Goal: Task Accomplishment & Management: Use online tool/utility

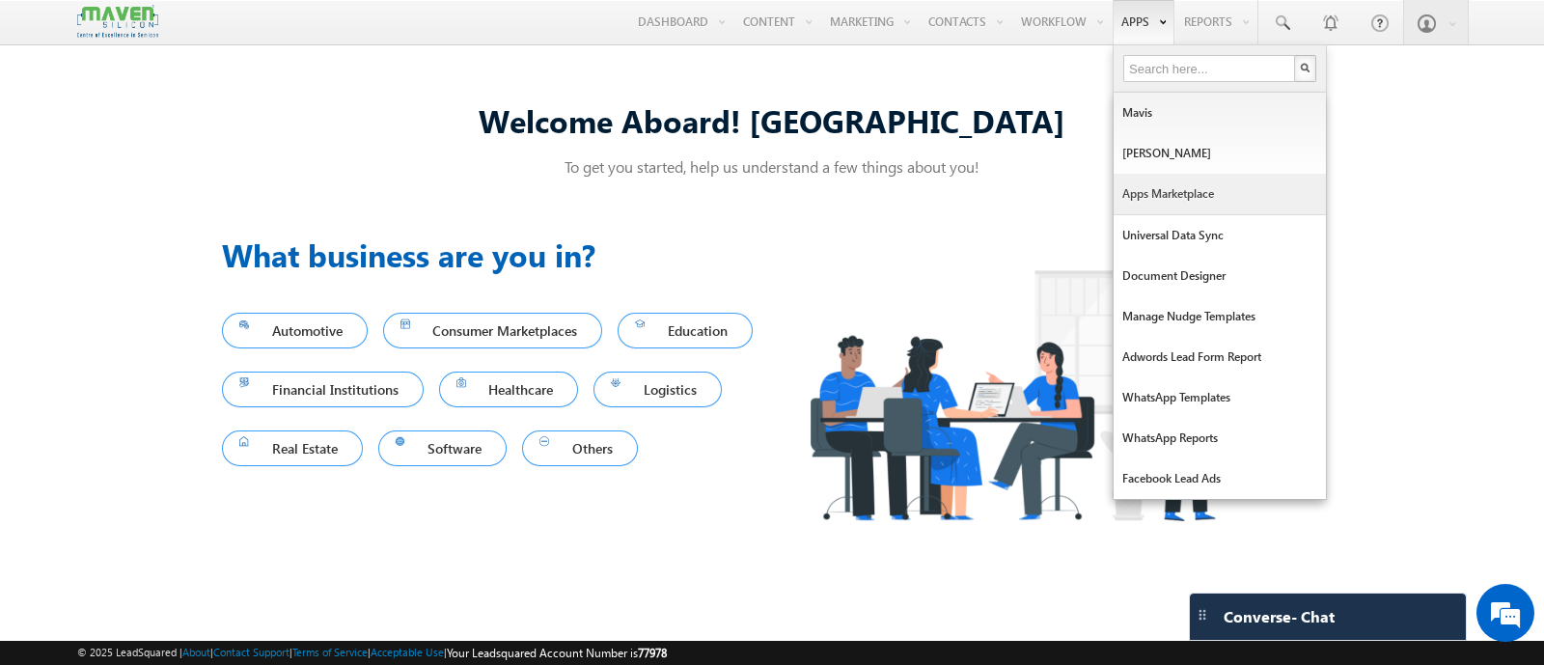
click at [1207, 197] on link "Apps Marketplace" at bounding box center [1220, 194] width 212 height 41
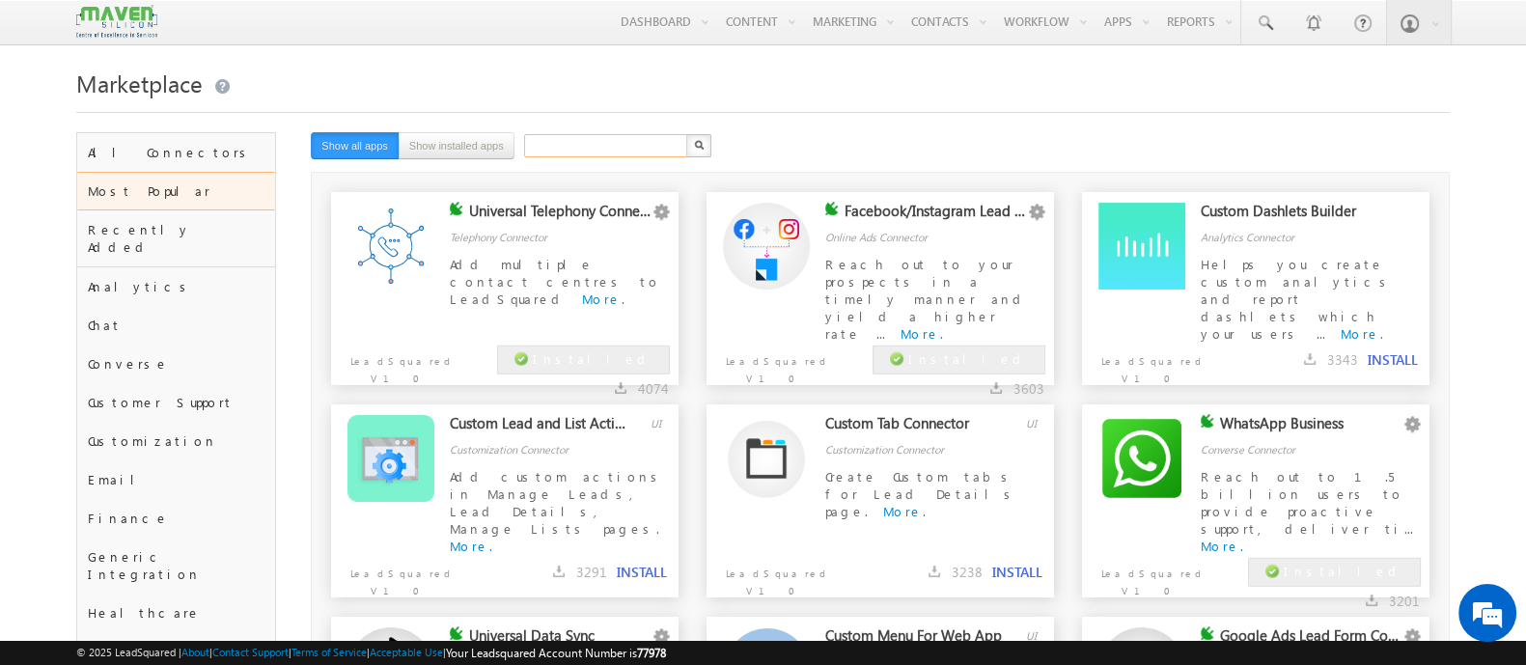
click at [599, 142] on input "text" at bounding box center [606, 145] width 165 height 23
type input "publisher"
click at [686, 134] on button "button" at bounding box center [698, 145] width 25 height 23
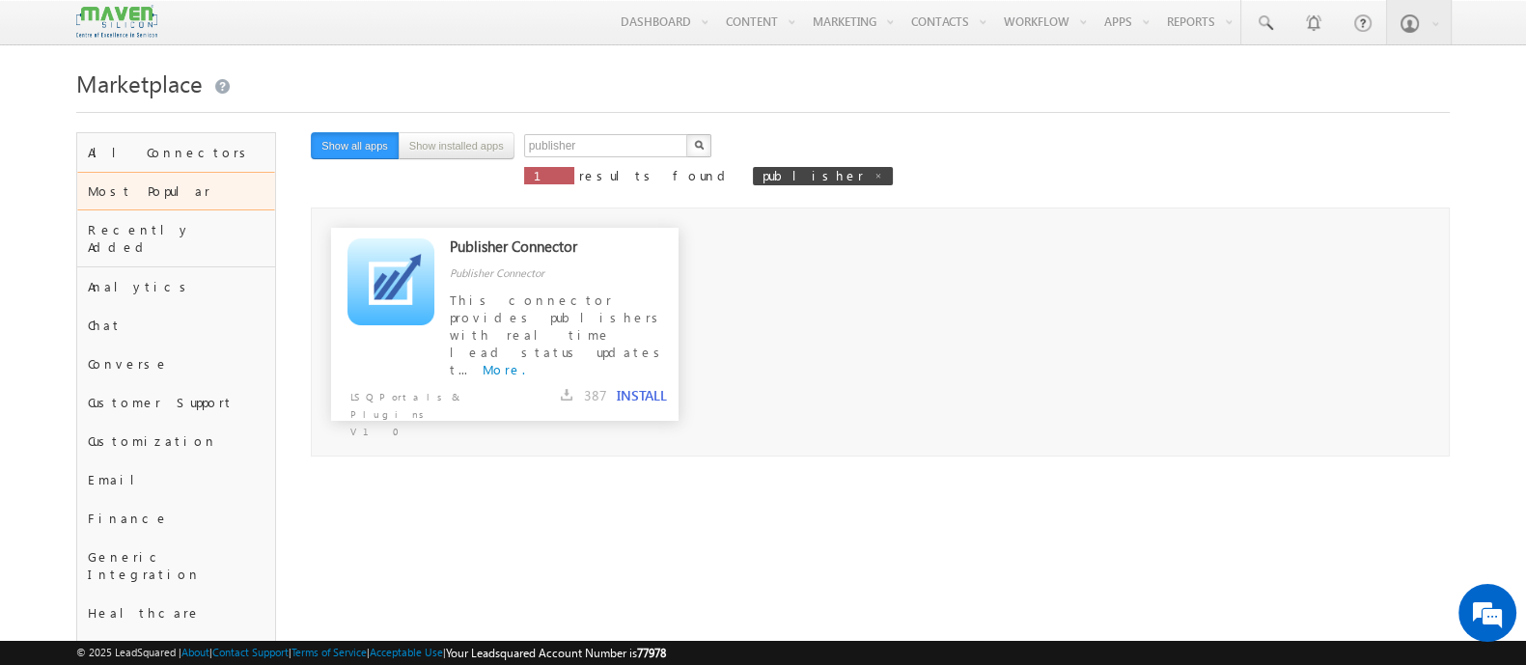
click at [639, 392] on button "INSTALL" at bounding box center [642, 395] width 50 height 17
click at [528, 397] on span at bounding box center [521, 396] width 14 height 16
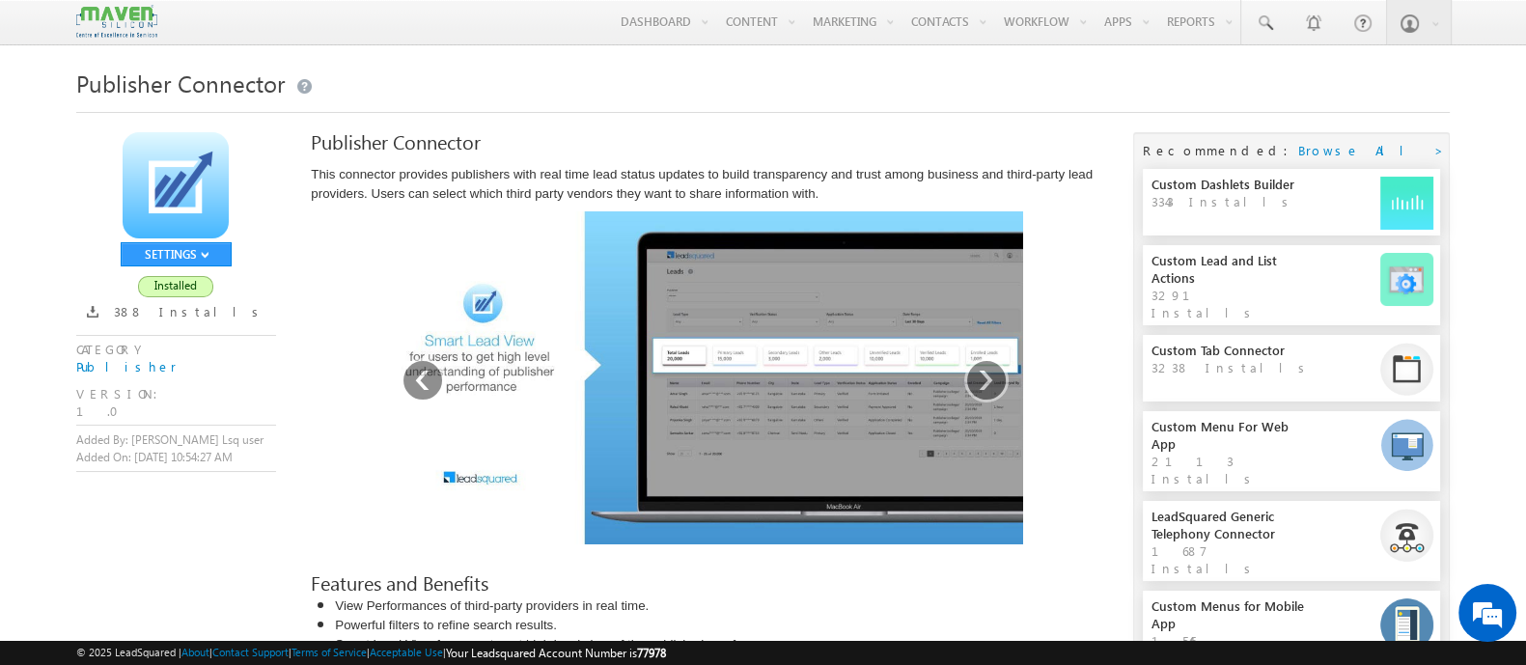
click at [98, 316] on icon at bounding box center [93, 312] width 12 height 12
click at [184, 299] on div "SETTINGS Configure Disable Remove Installed 388 Installs CATEGORY Publisher VER…" at bounding box center [176, 302] width 200 height 340
click at [977, 378] on link "›" at bounding box center [986, 380] width 44 height 44
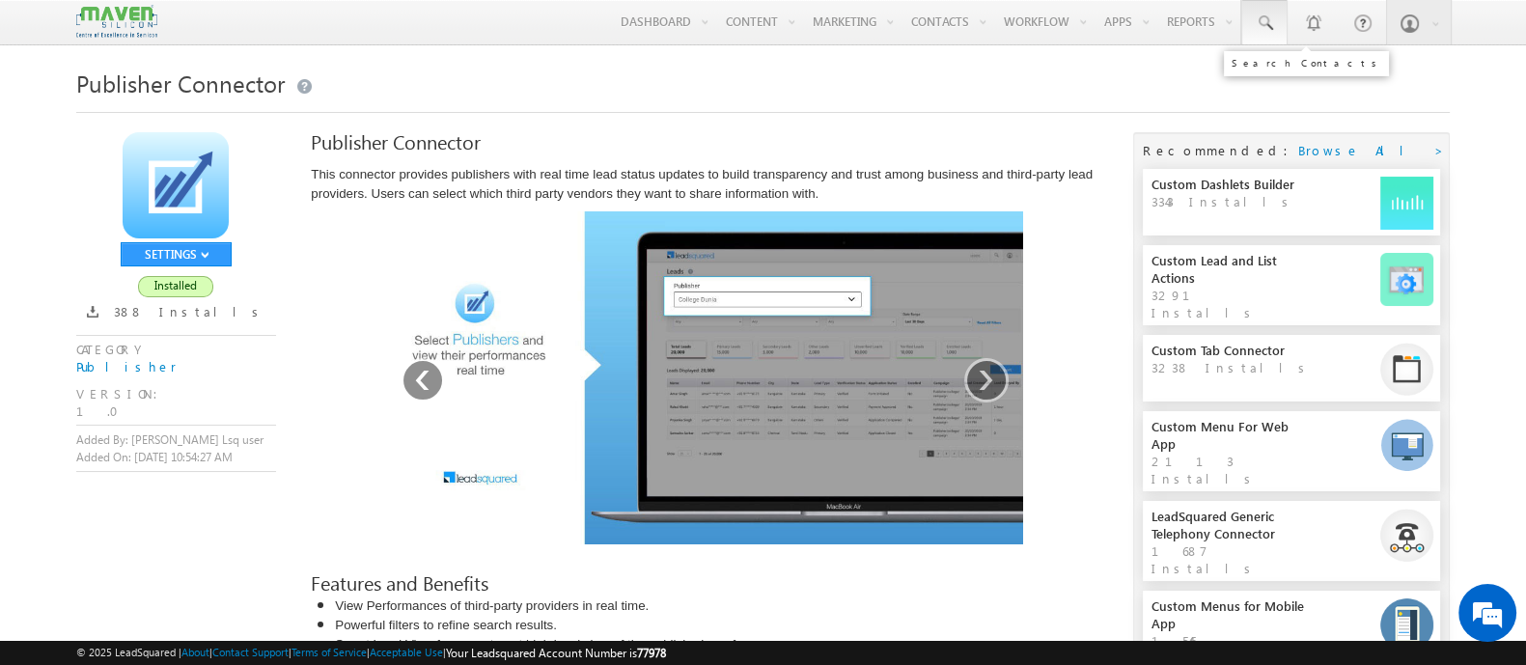
click at [1277, 21] on link at bounding box center [1264, 22] width 46 height 44
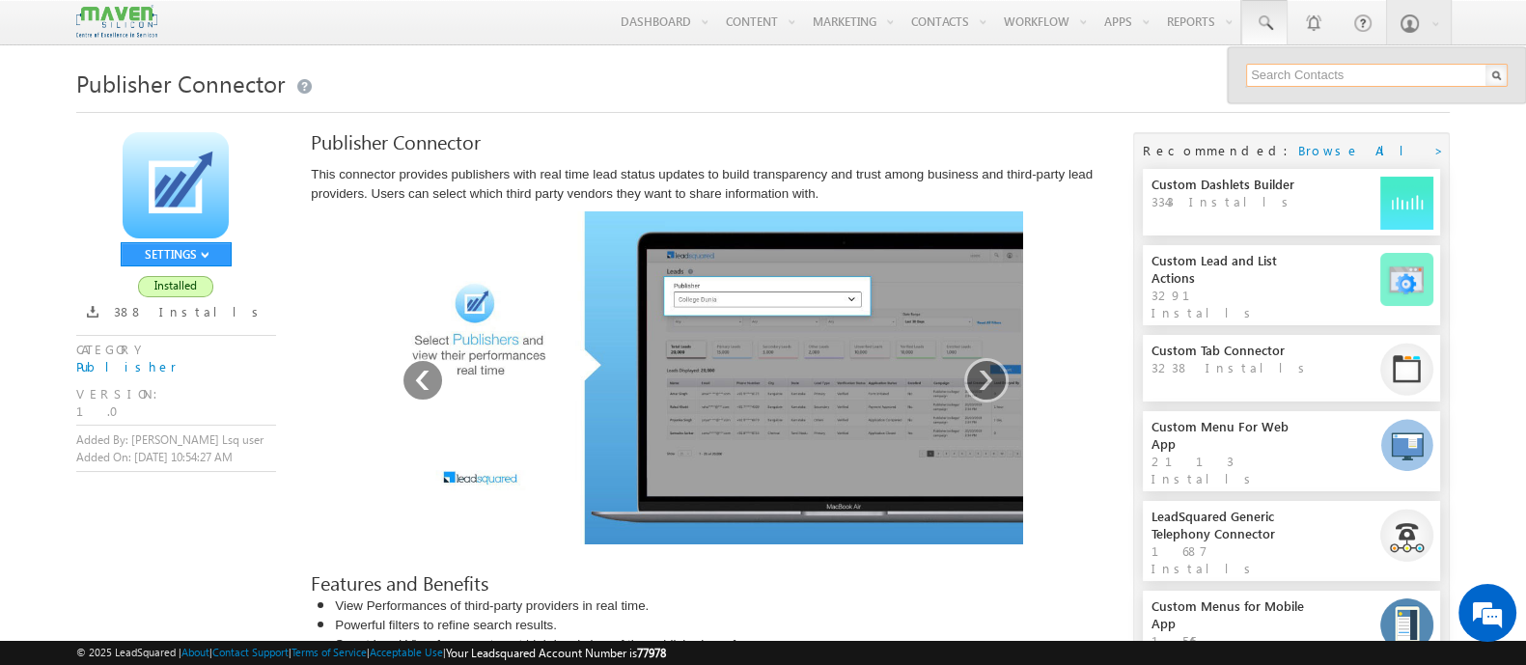
paste input "9154884500"
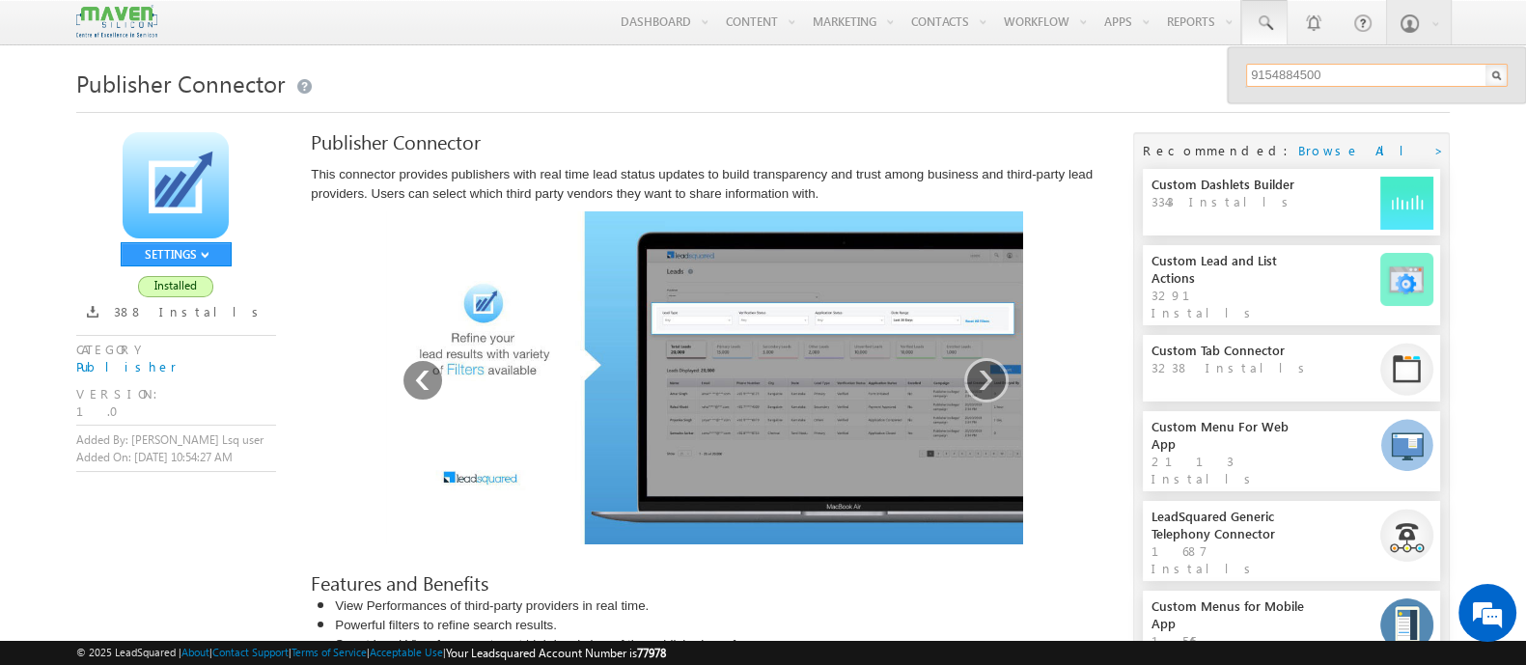
type input "9154884500"
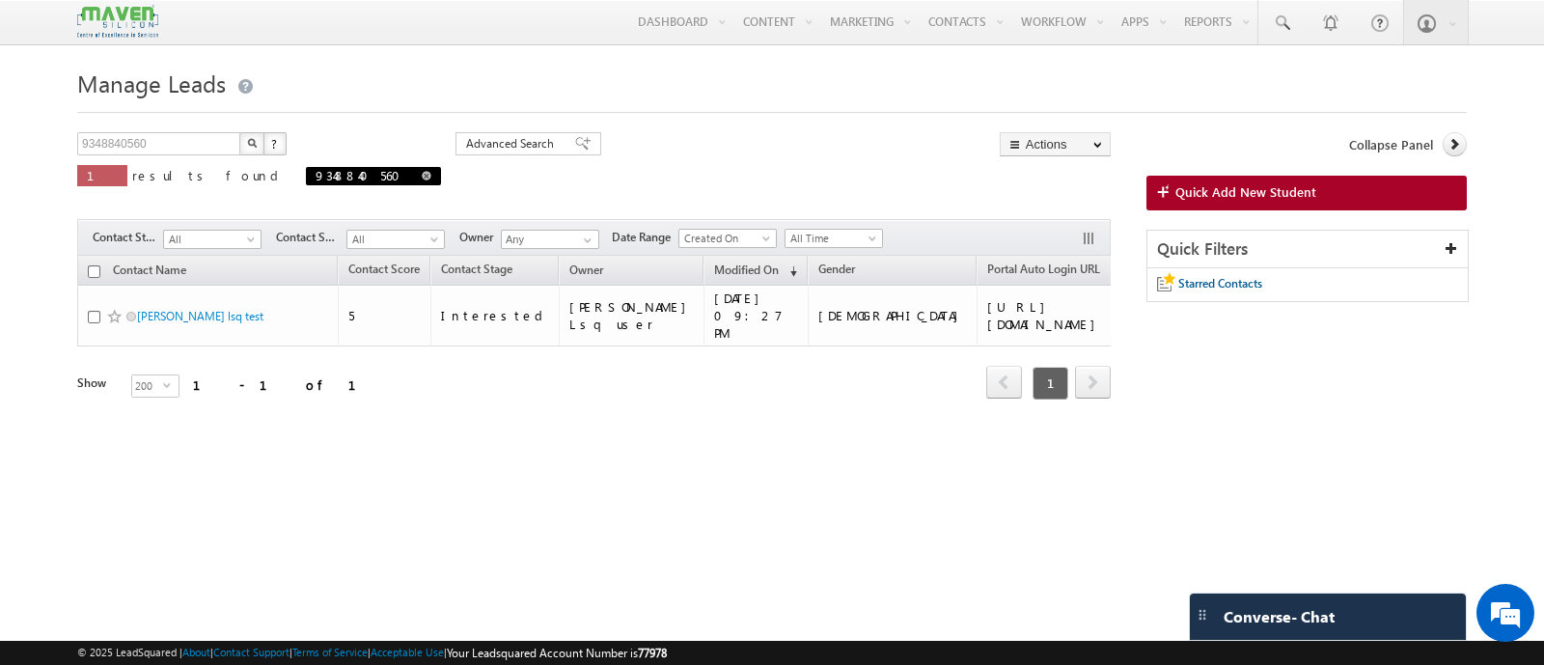
click at [422, 179] on span at bounding box center [427, 176] width 10 height 10
type input "Search Contacts"
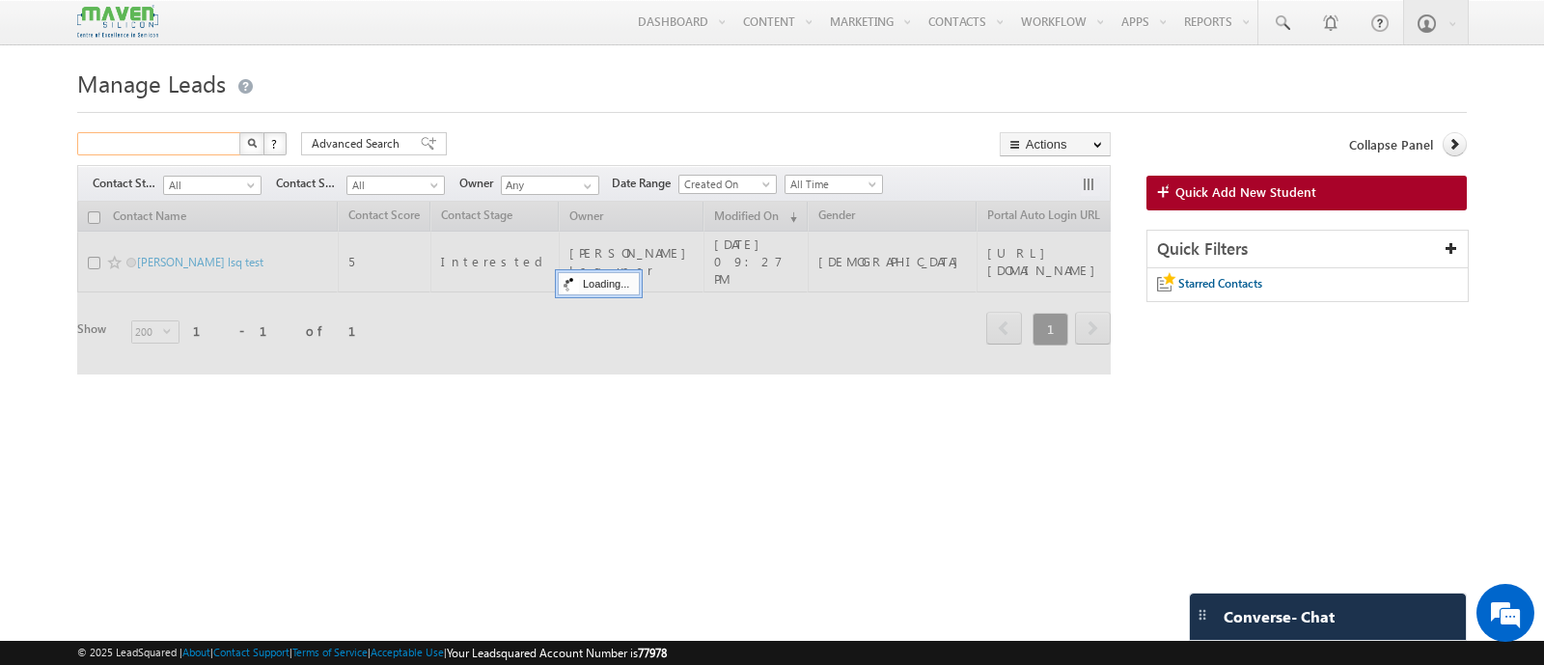
click at [198, 140] on input "text" at bounding box center [159, 143] width 165 height 23
paste input "9154884500"
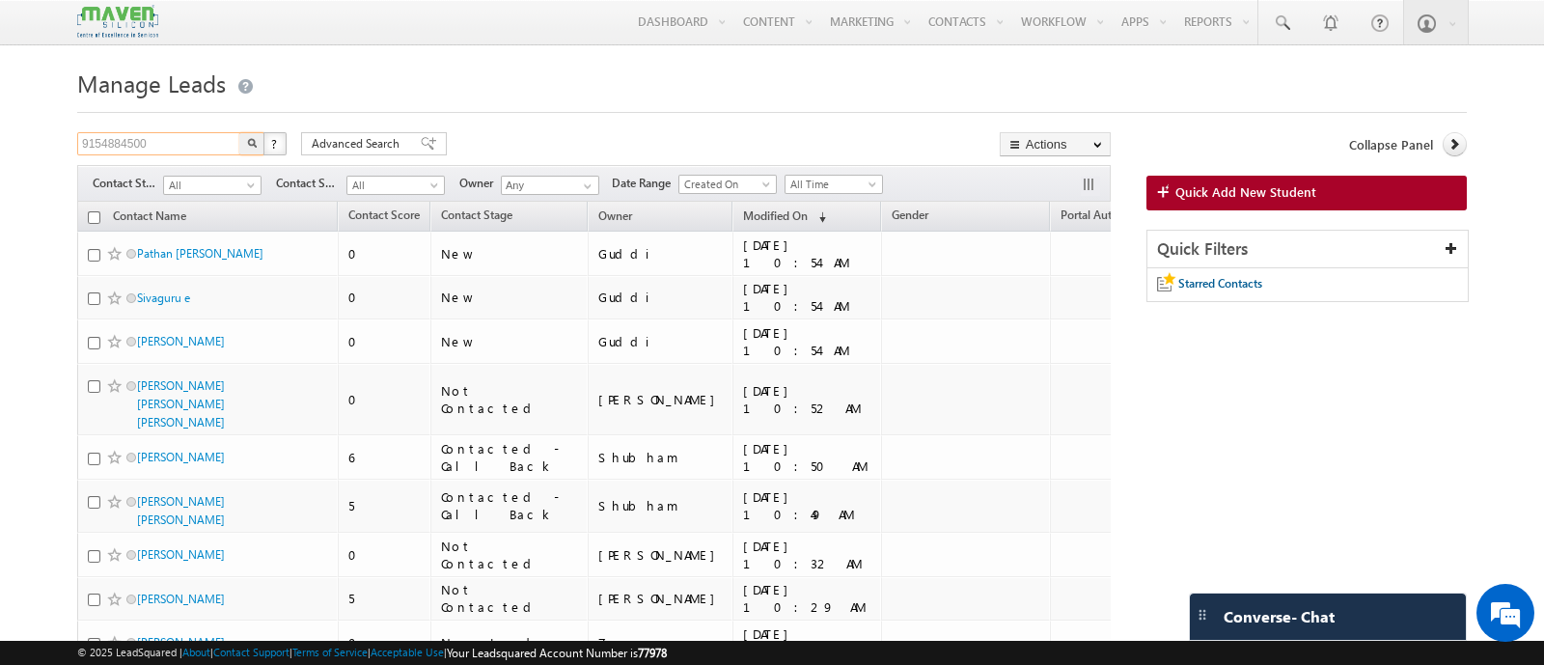
type input "9154884500"
click at [239, 132] on button "button" at bounding box center [251, 143] width 25 height 23
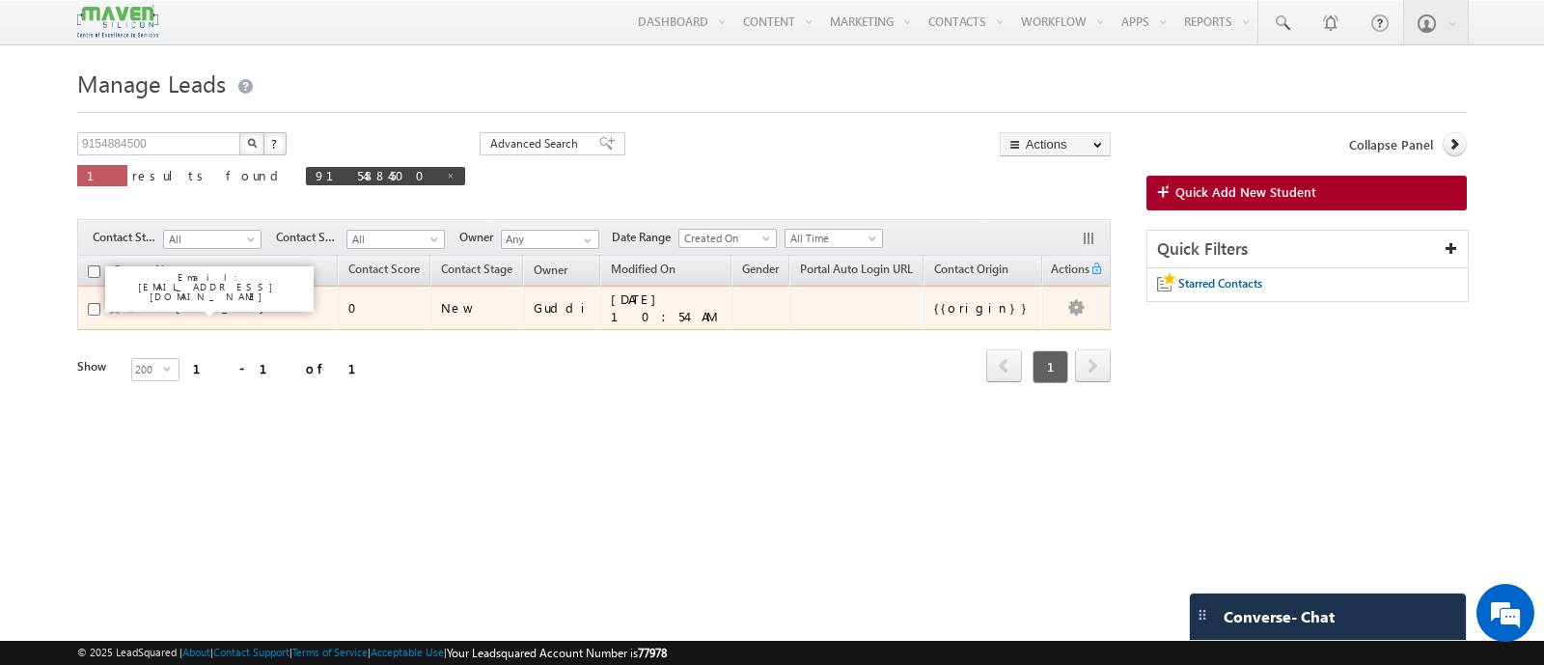
click at [197, 313] on link "Pathan Fardin Khan" at bounding box center [200, 307] width 126 height 14
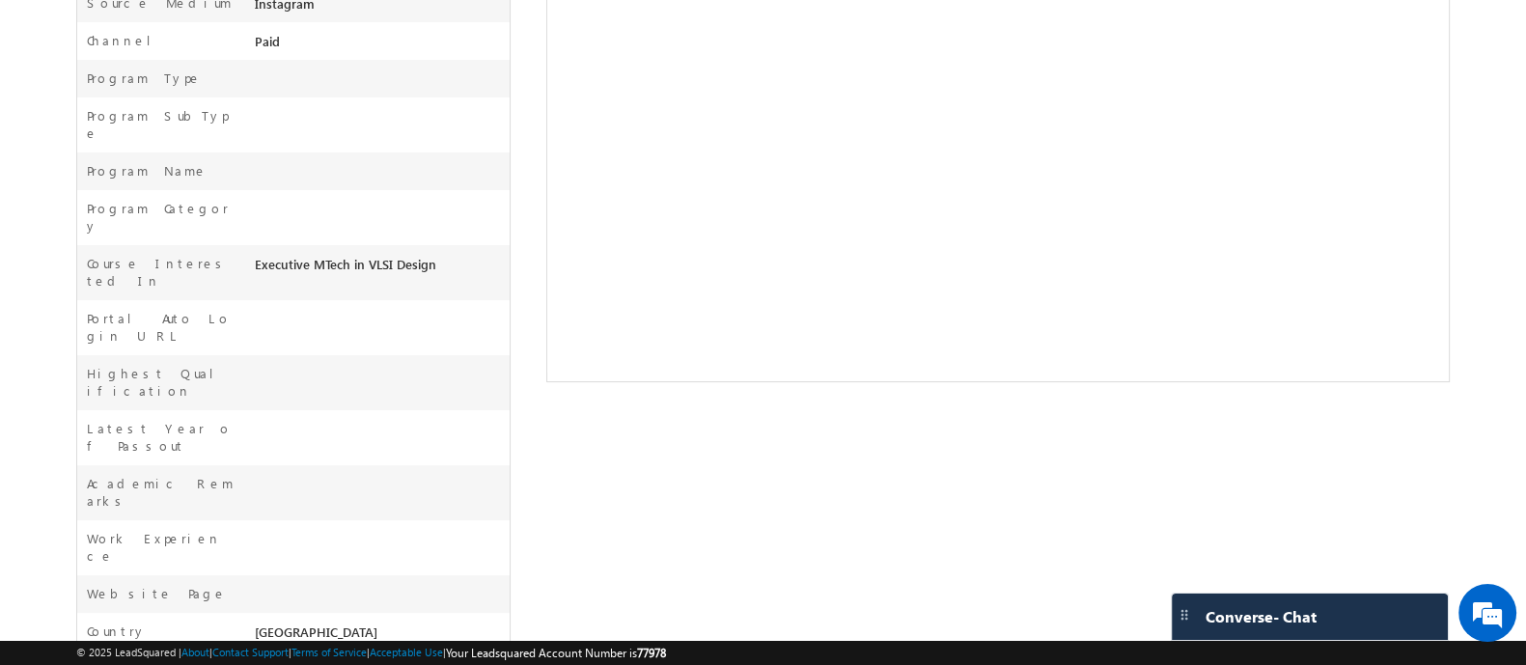
scroll to position [10, 0]
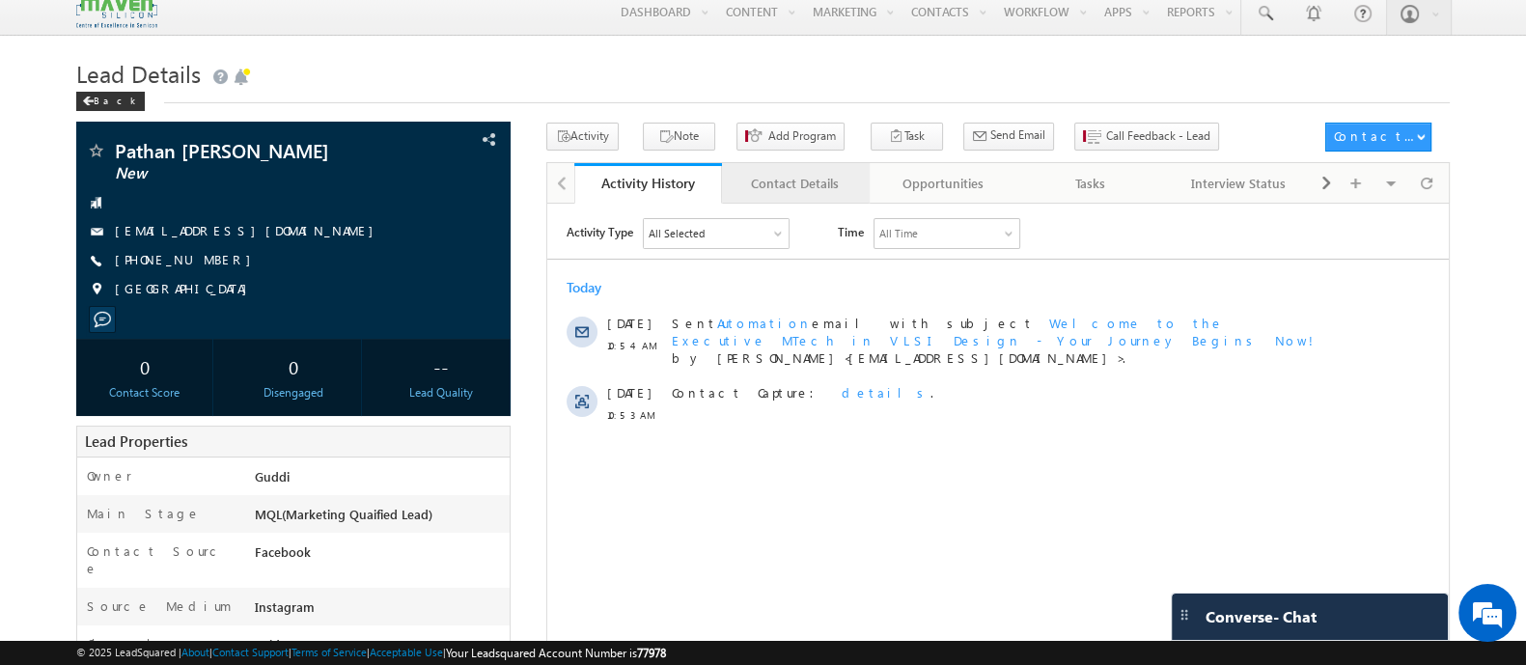
click at [809, 195] on link "Contact Details" at bounding box center [796, 183] width 148 height 41
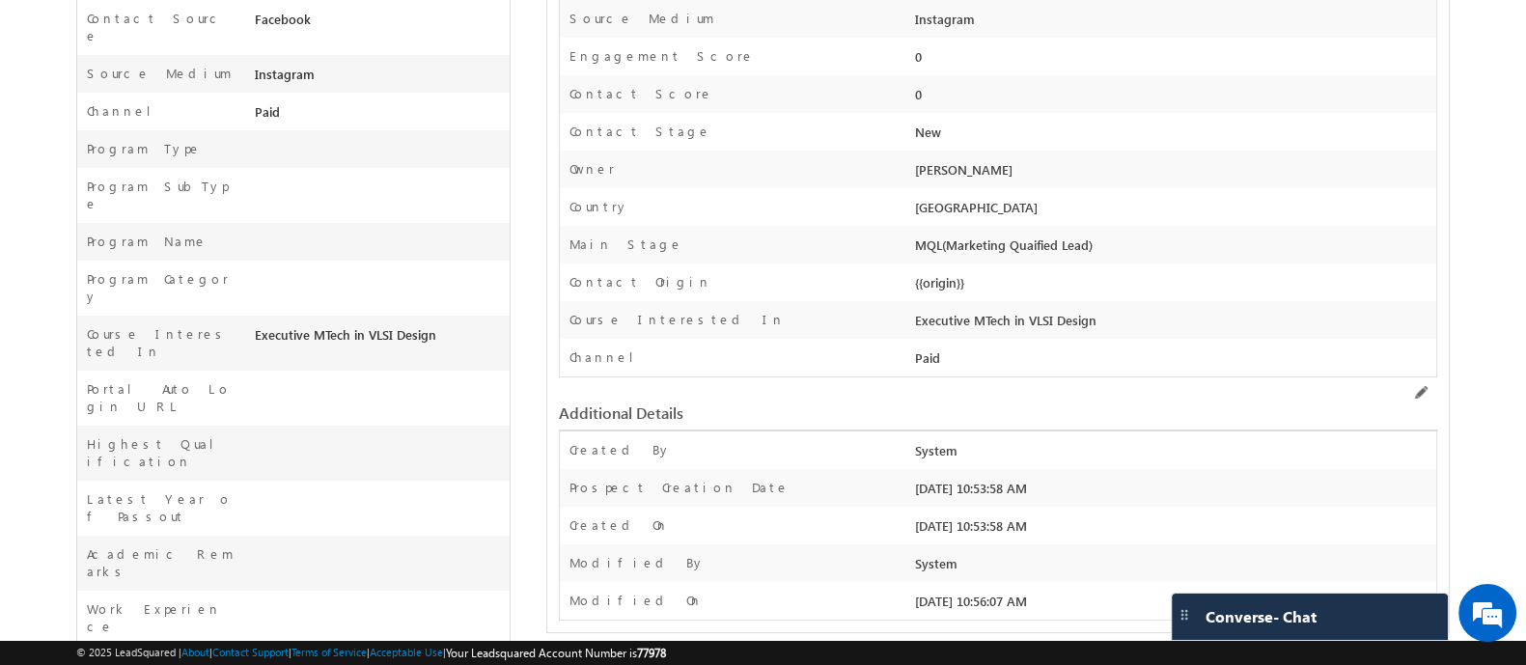
scroll to position [491, 0]
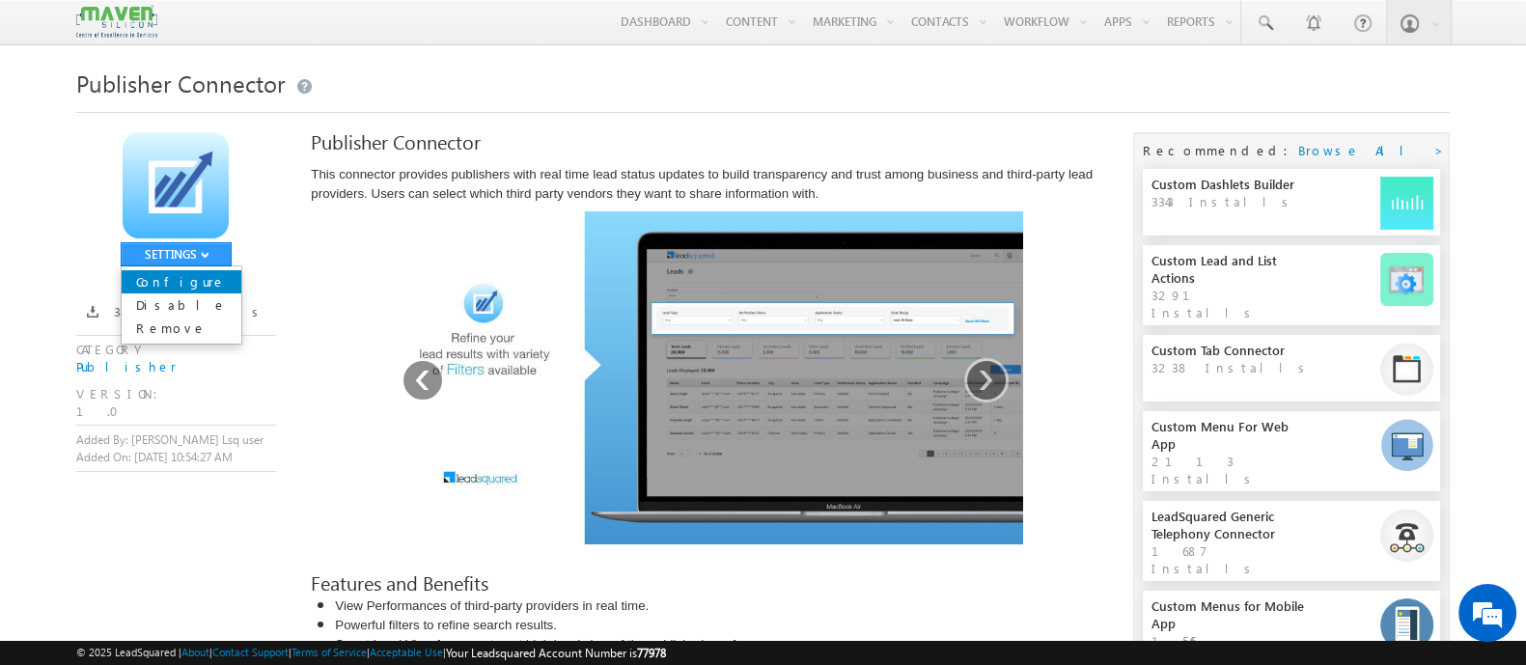
click at [187, 277] on link "Configure" at bounding box center [182, 281] width 120 height 23
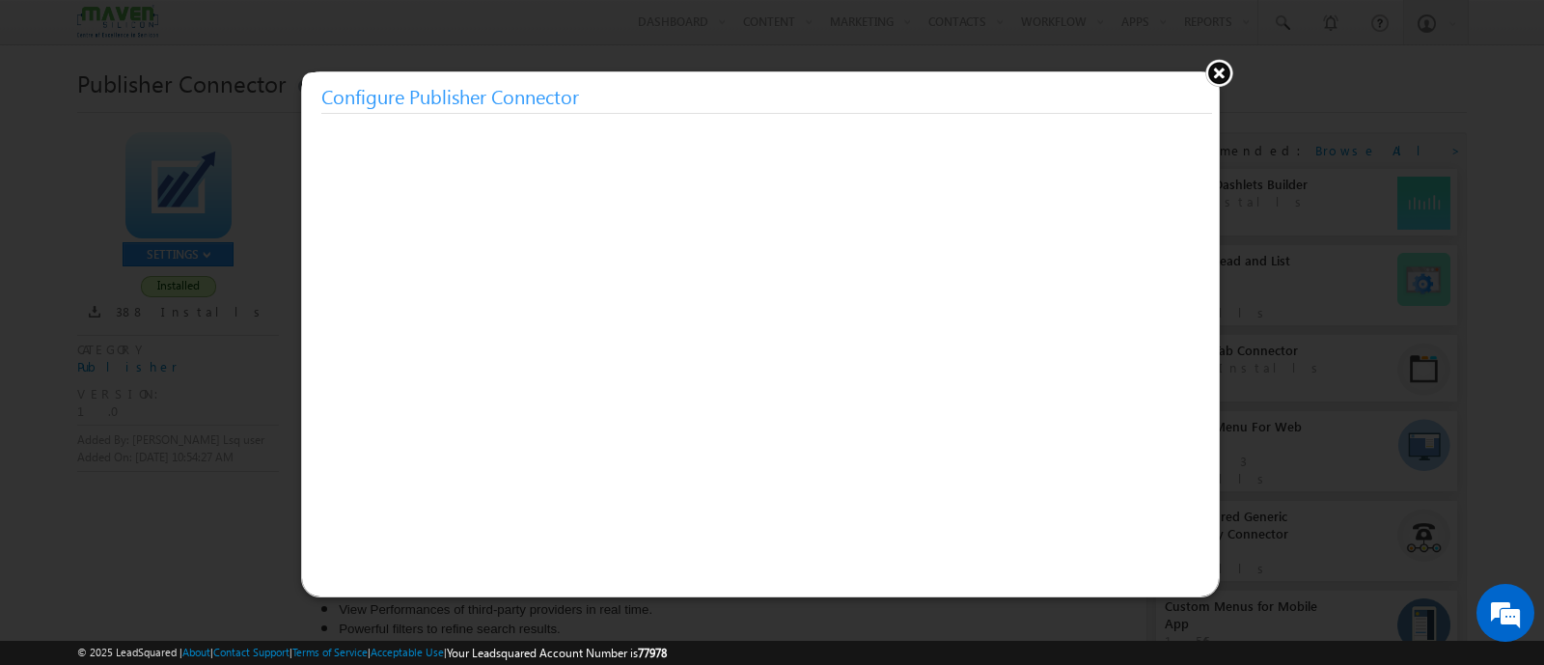
drag, startPoint x: 1228, startPoint y: 69, endPoint x: 1197, endPoint y: 77, distance: 32.1
click at [1228, 69] on button at bounding box center [1218, 72] width 29 height 29
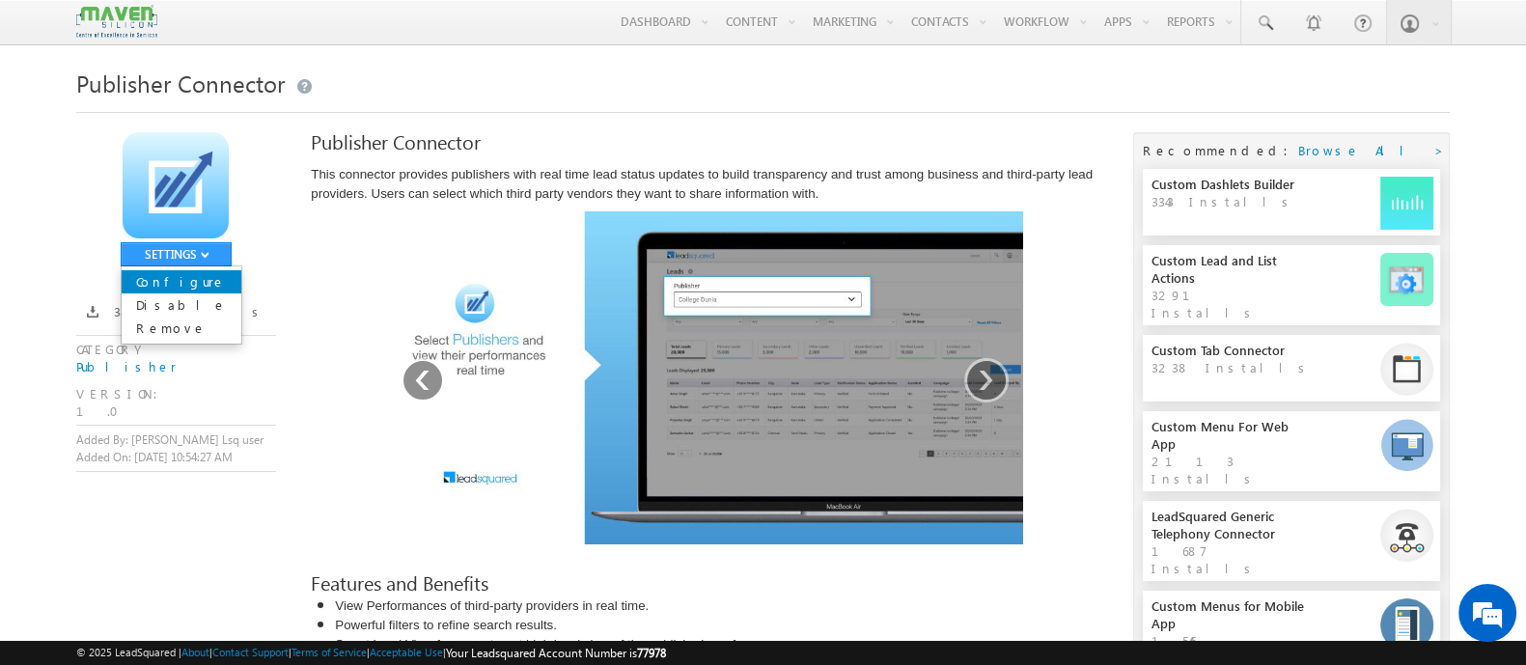
click at [180, 280] on link "Configure" at bounding box center [182, 281] width 120 height 23
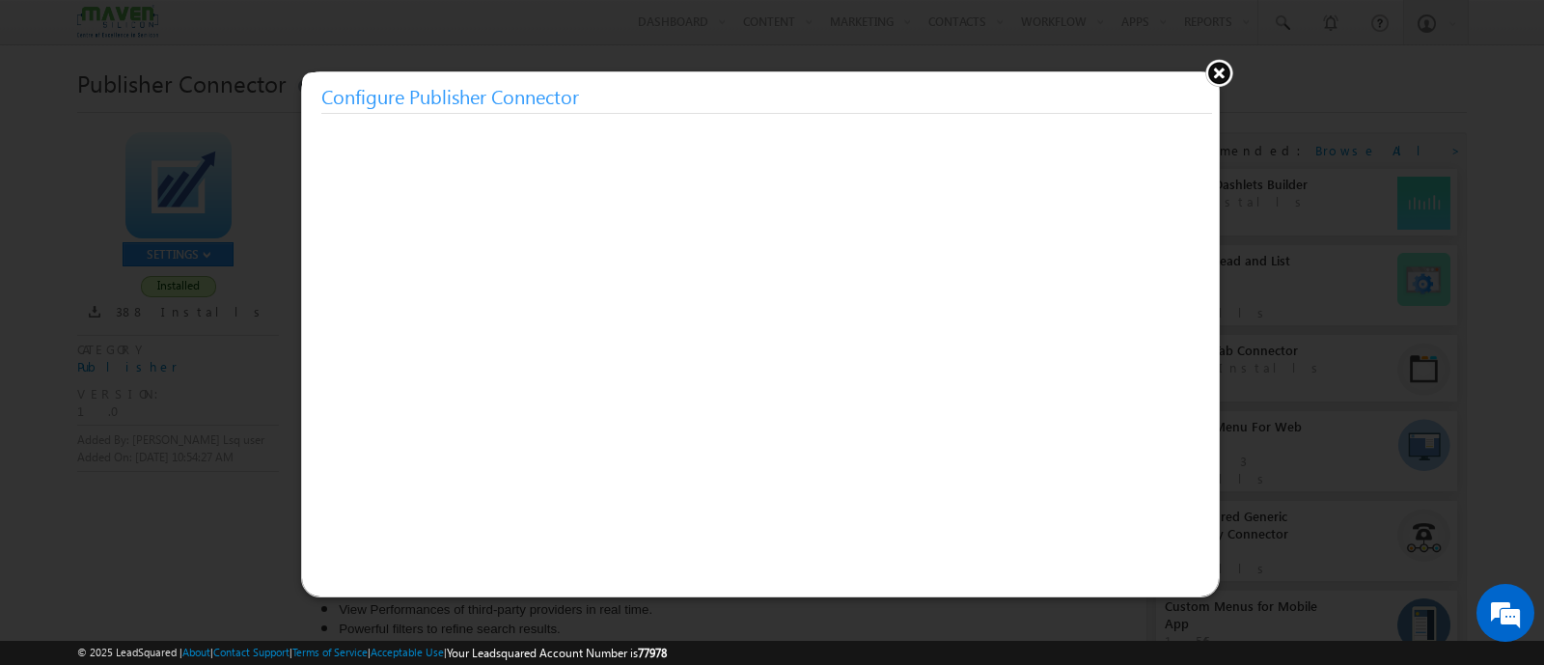
click at [1212, 66] on button at bounding box center [1218, 72] width 29 height 29
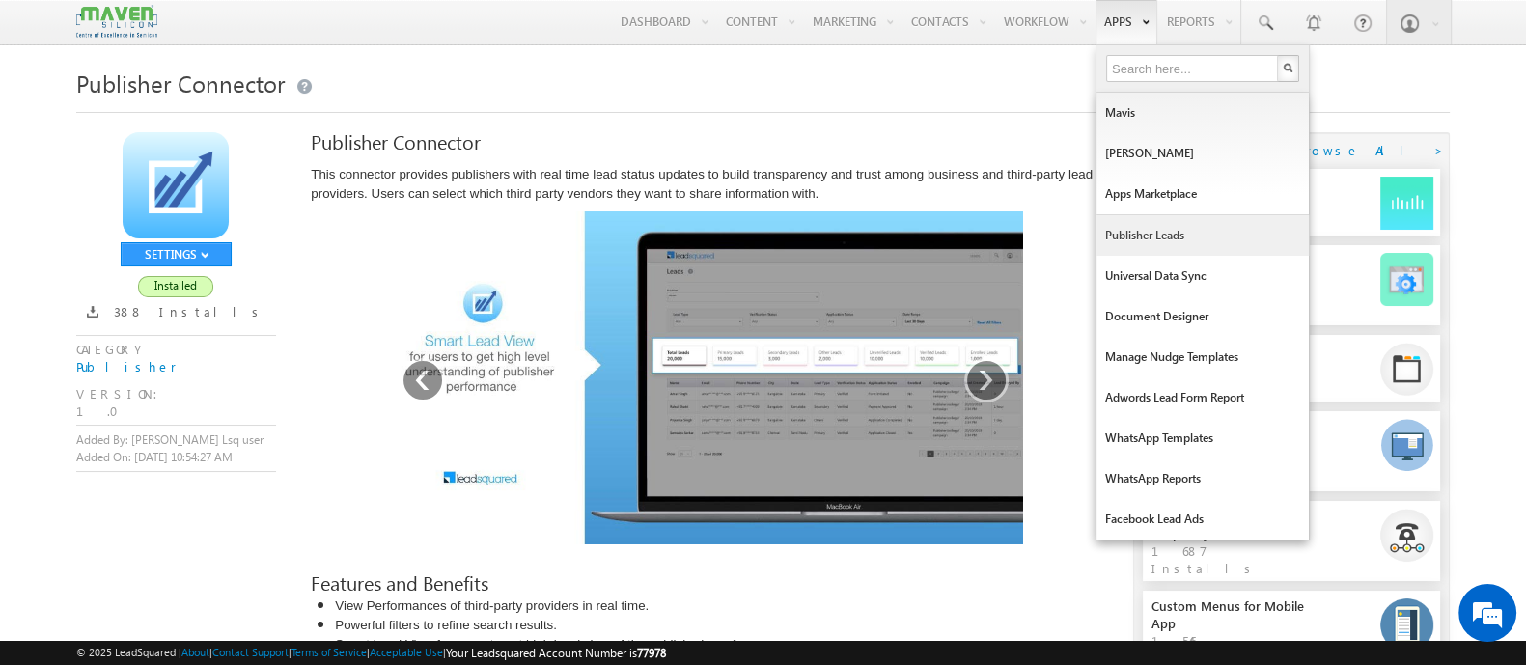
click at [1176, 238] on link "Publisher Leads" at bounding box center [1202, 235] width 212 height 41
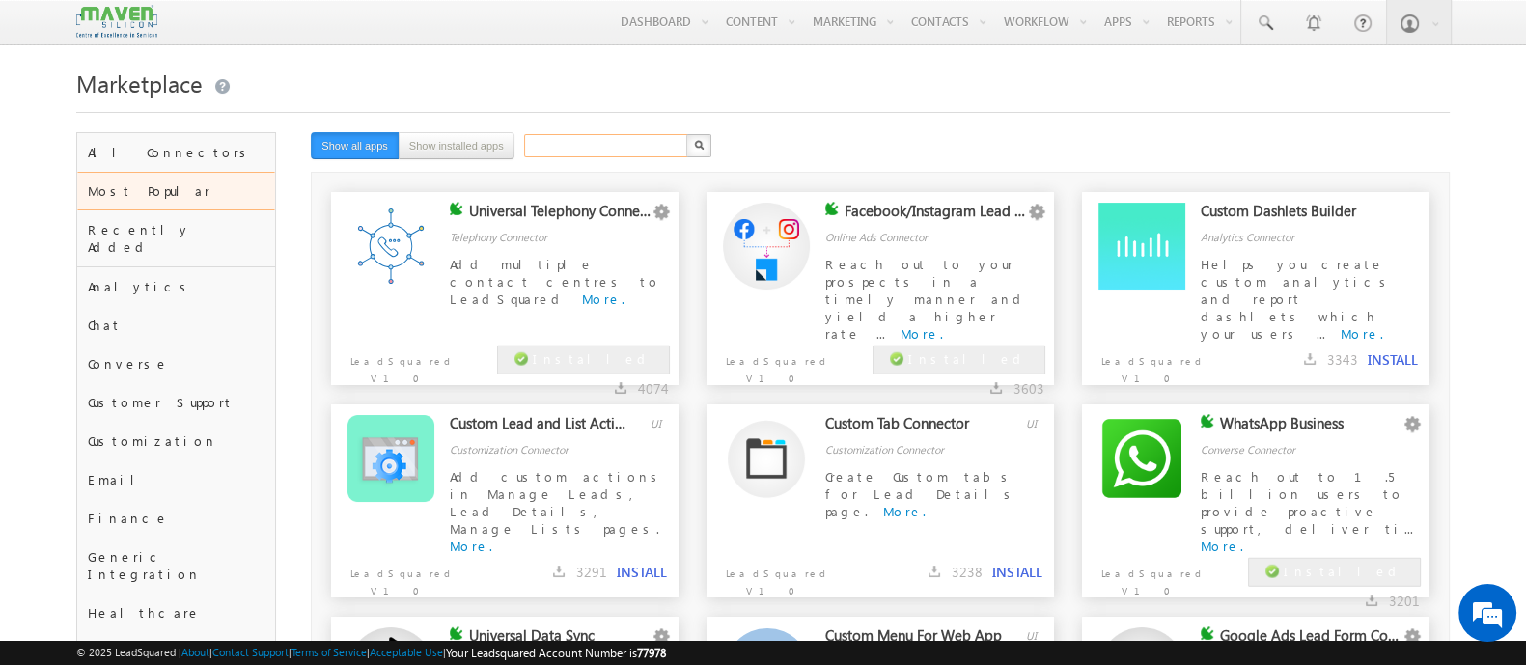
click at [547, 147] on input "text" at bounding box center [606, 145] width 165 height 23
type input "publisher"
click at [704, 145] on button "button" at bounding box center [698, 145] width 25 height 23
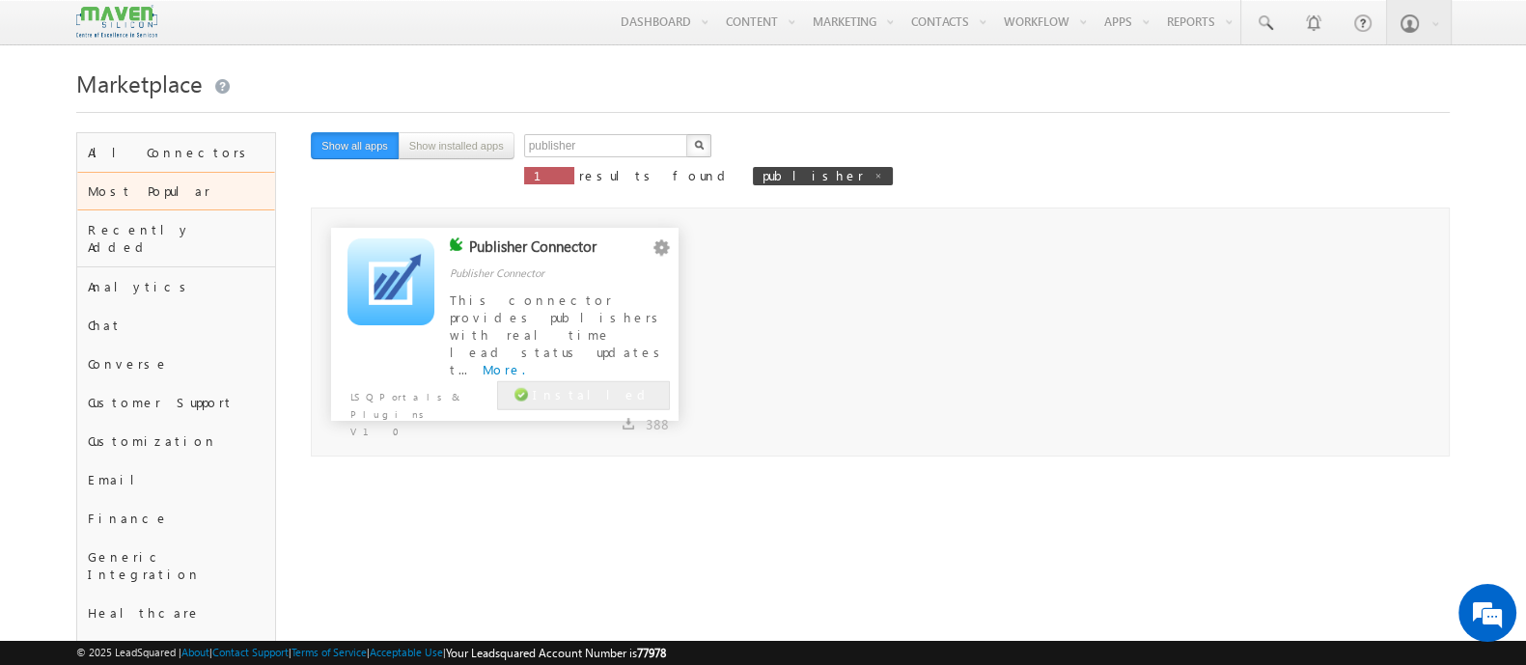
click at [605, 393] on span "Installed" at bounding box center [593, 394] width 120 height 16
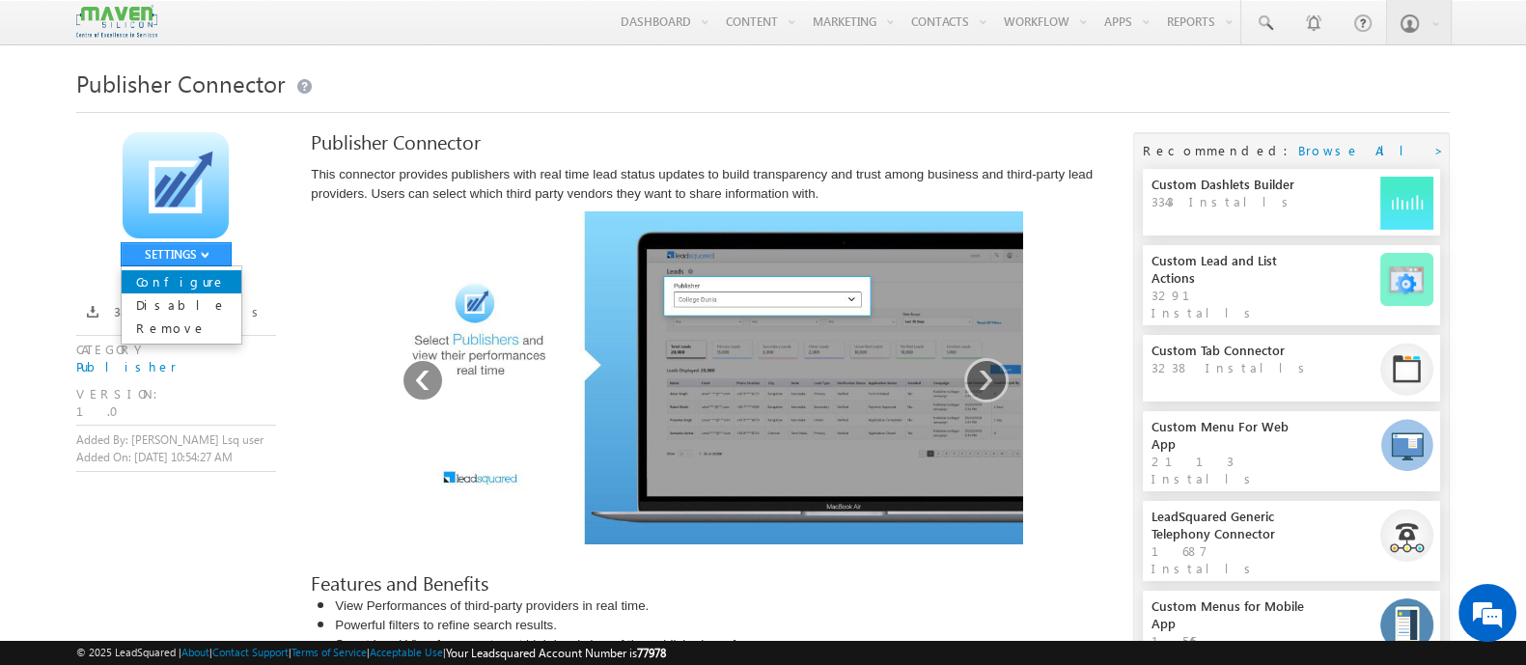
click at [193, 282] on link "Configure" at bounding box center [182, 281] width 120 height 23
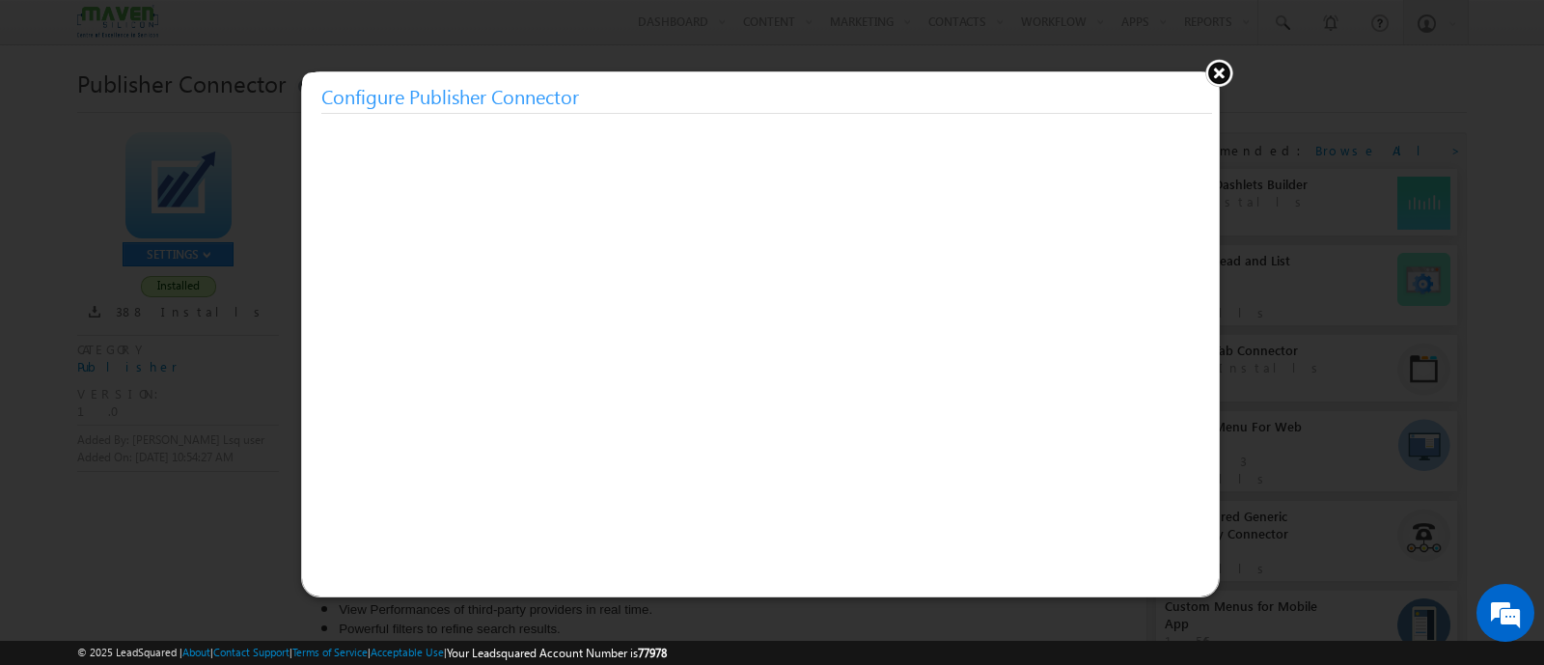
click at [1216, 68] on button at bounding box center [1218, 72] width 29 height 29
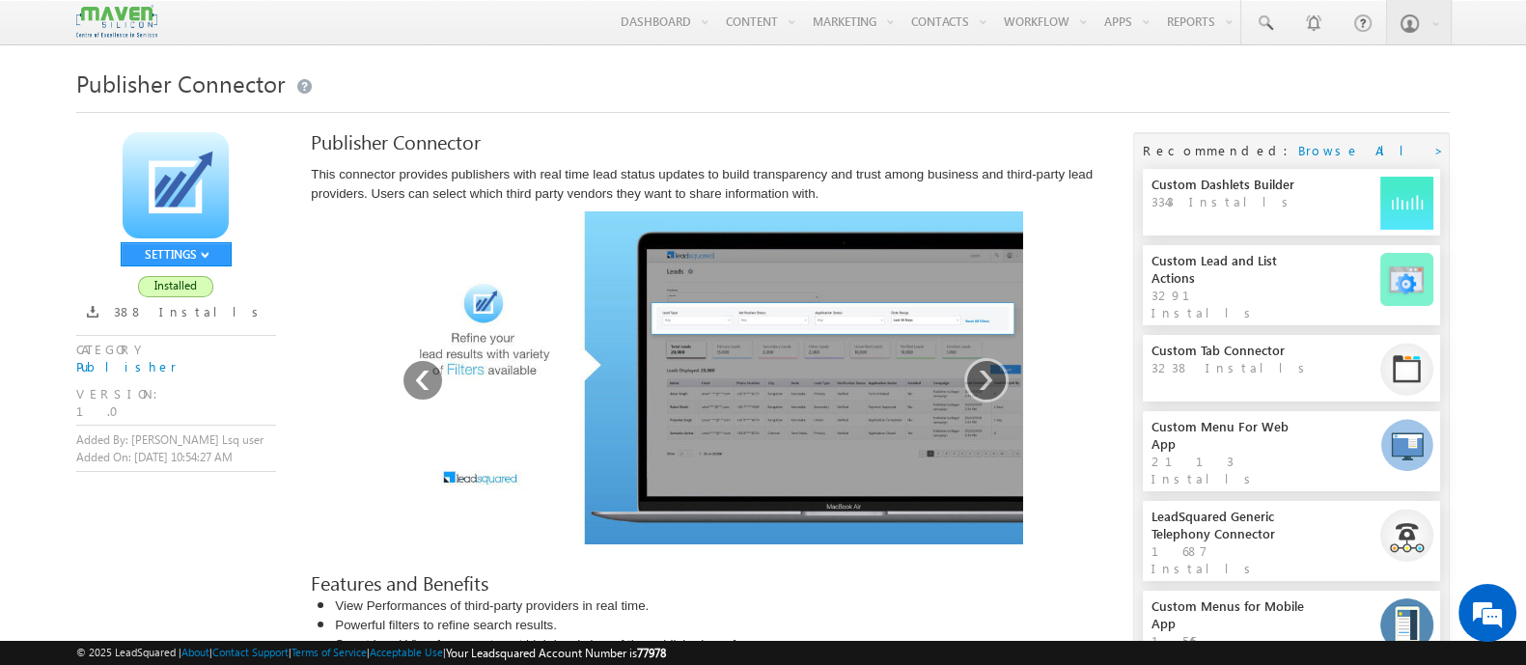
drag, startPoint x: 193, startPoint y: 288, endPoint x: 348, endPoint y: 276, distance: 155.8
click at [0, 0] on link "Configure" at bounding box center [0, 0] width 0 height 0
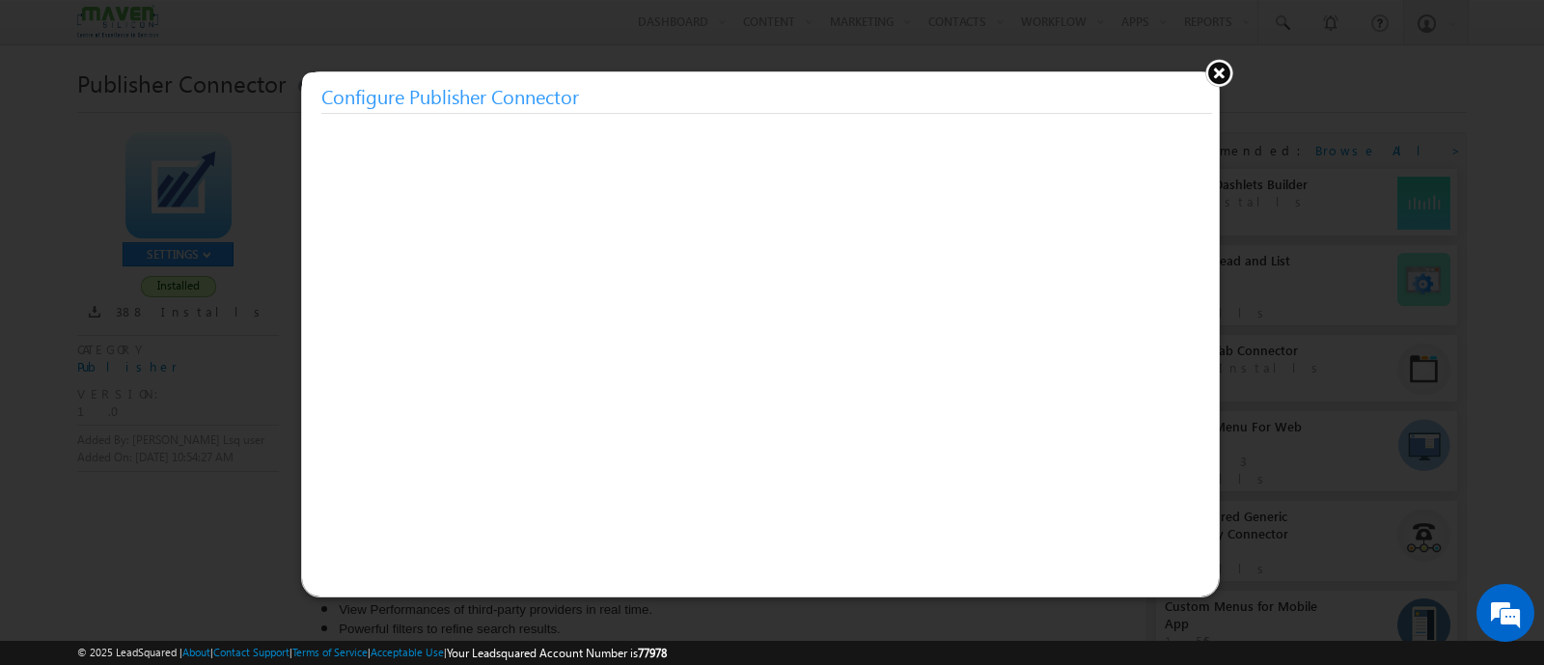
click at [1226, 69] on button at bounding box center [1218, 72] width 29 height 29
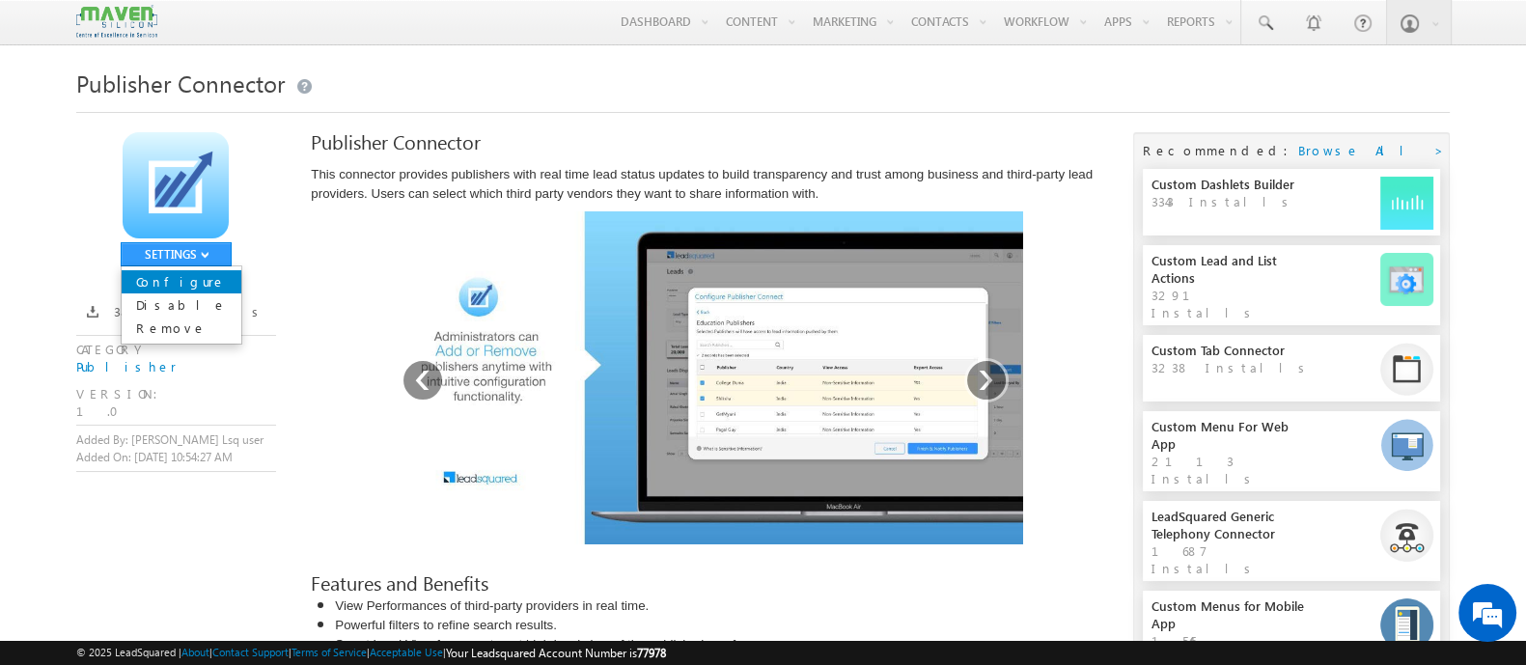
click at [174, 285] on link "Configure" at bounding box center [182, 281] width 120 height 23
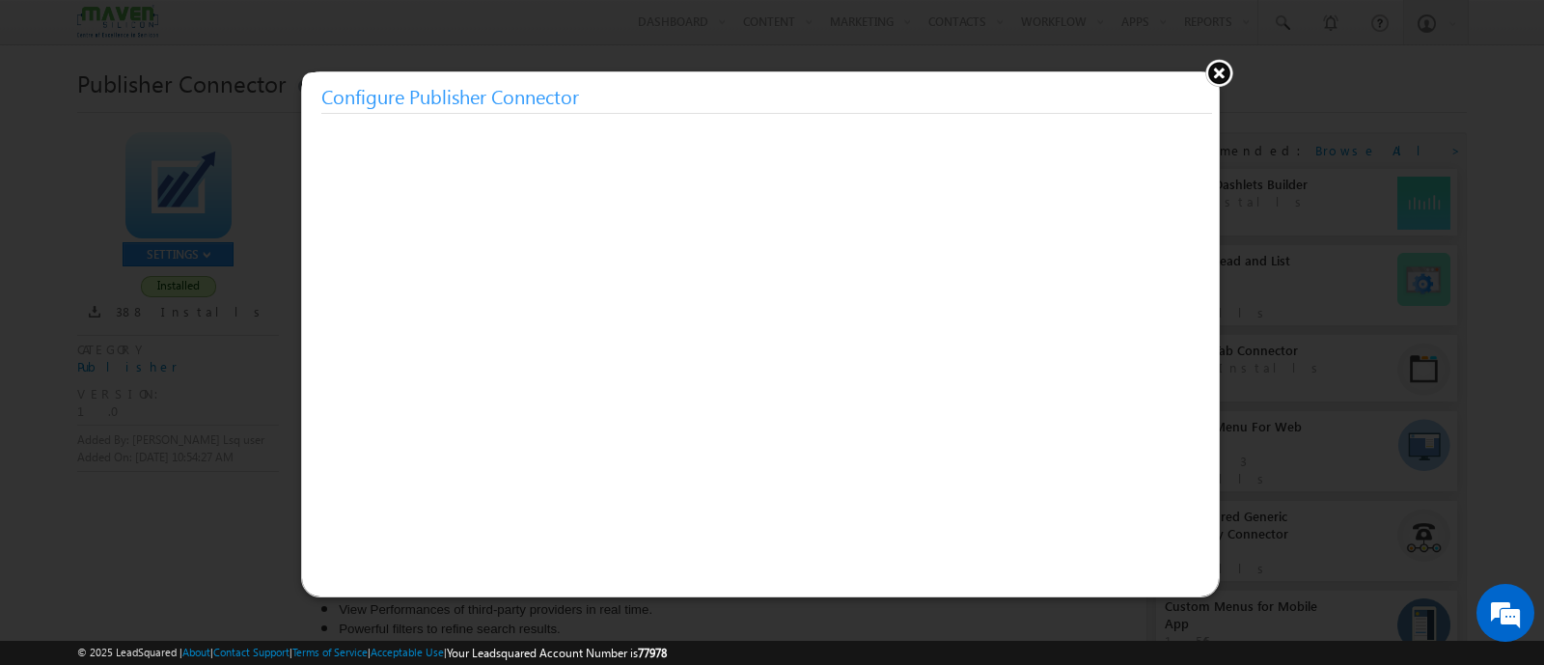
click at [1216, 69] on button at bounding box center [1218, 72] width 29 height 29
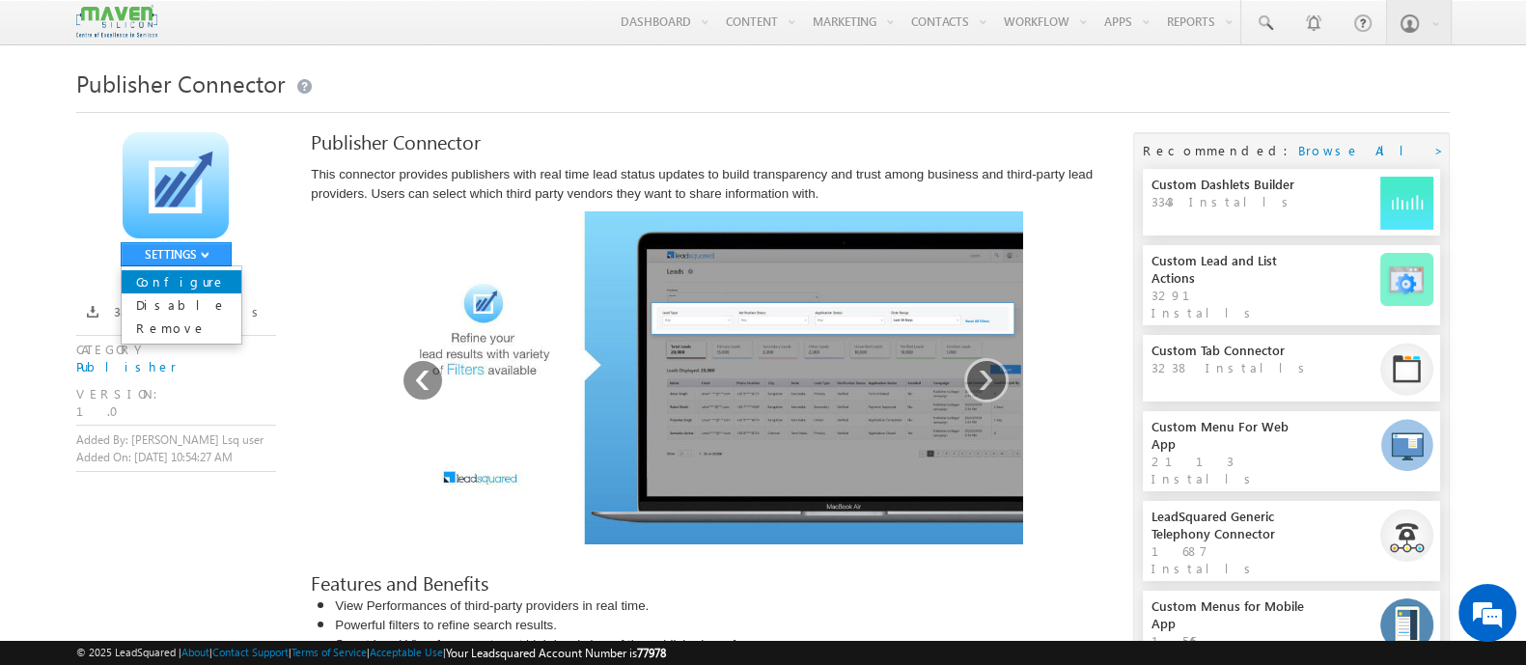
click at [193, 286] on link "Configure" at bounding box center [182, 281] width 120 height 23
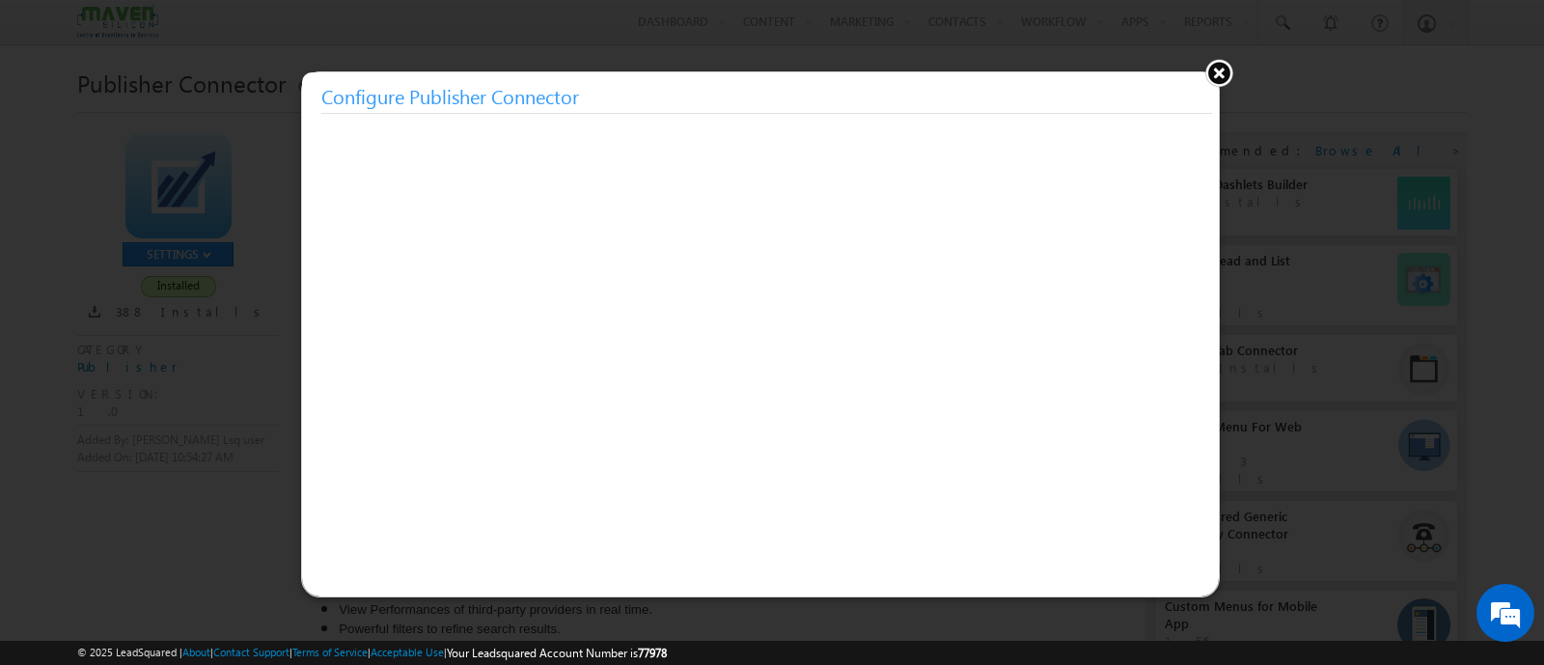
click at [1219, 71] on button at bounding box center [1218, 72] width 29 height 29
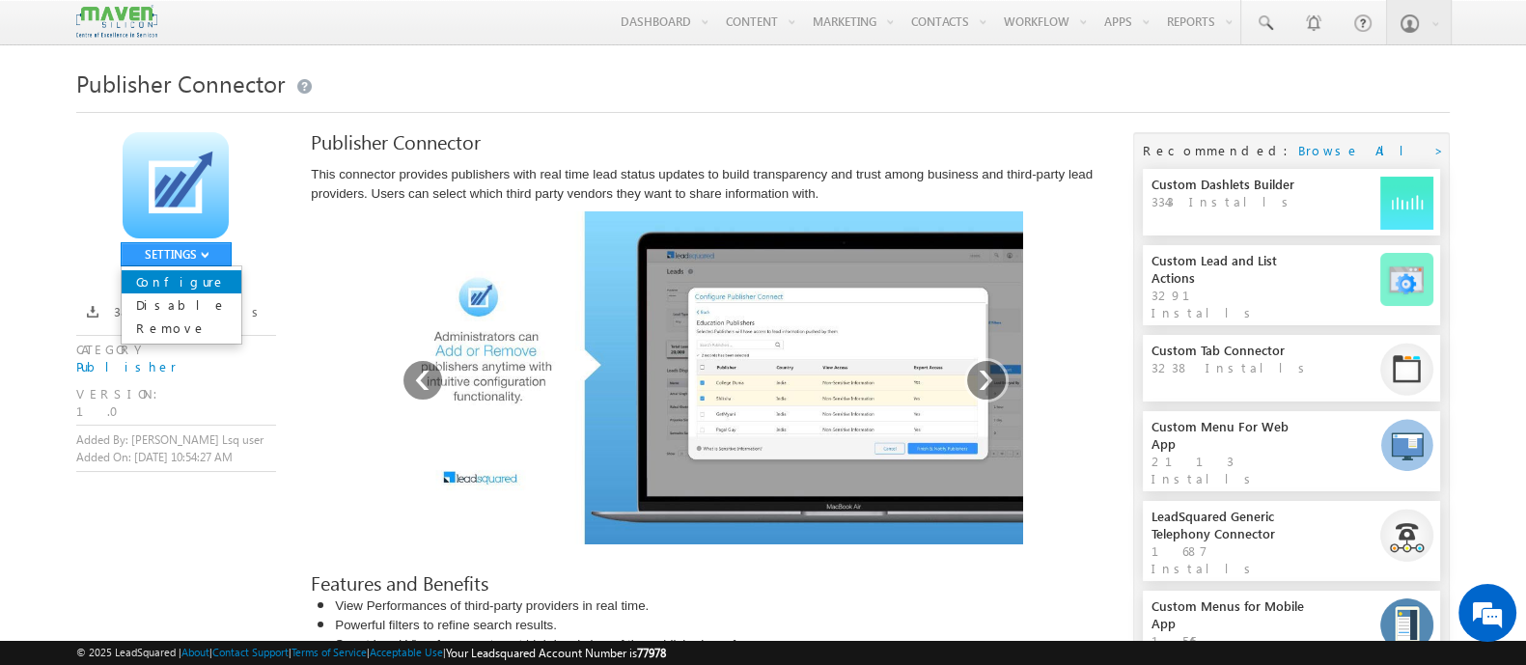
click at [199, 270] on link "Configure" at bounding box center [182, 281] width 120 height 23
